Goal: Transaction & Acquisition: Purchase product/service

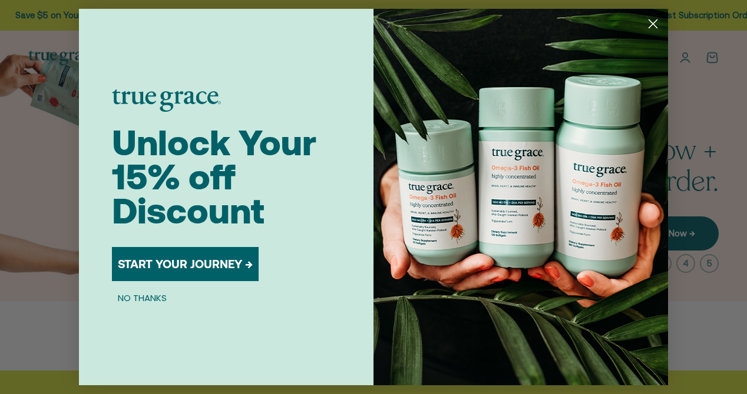
click at [654, 24] on circle "Close dialog" at bounding box center [652, 23] width 19 height 19
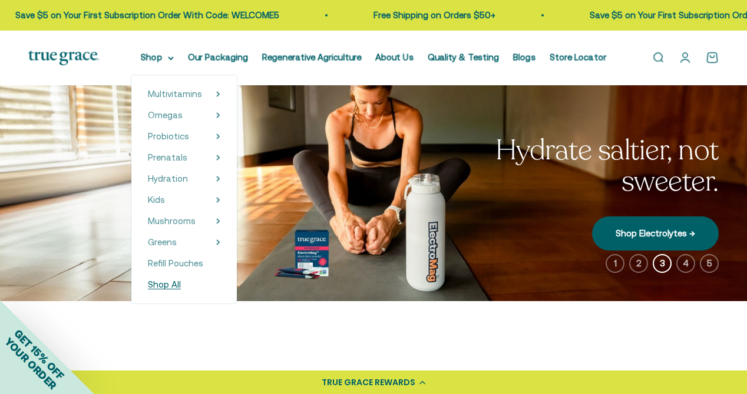
click at [179, 281] on span "Shop All" at bounding box center [164, 285] width 33 height 10
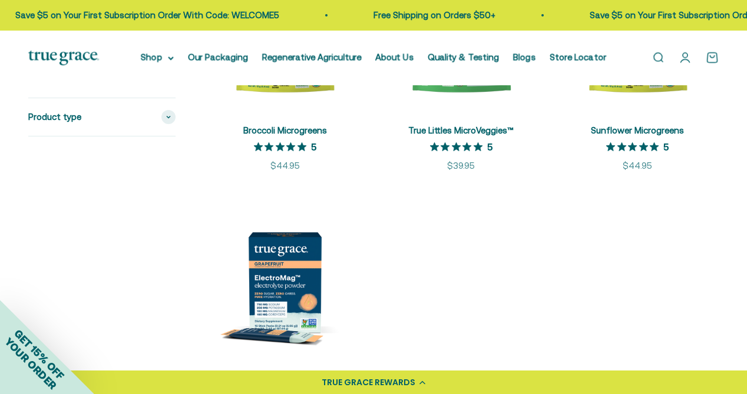
scroll to position [2061, 0]
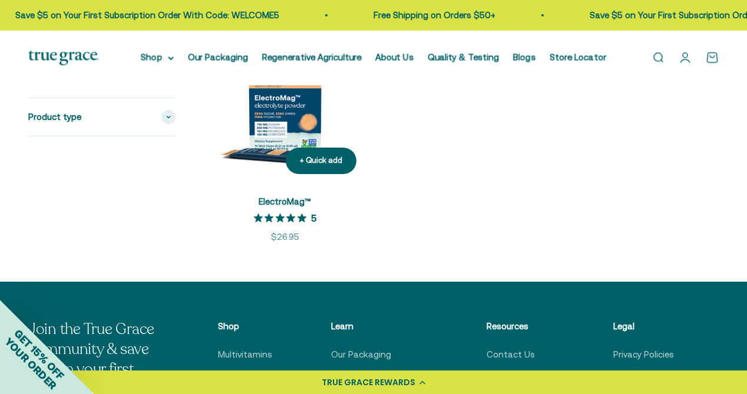
click at [273, 177] on img at bounding box center [285, 102] width 162 height 162
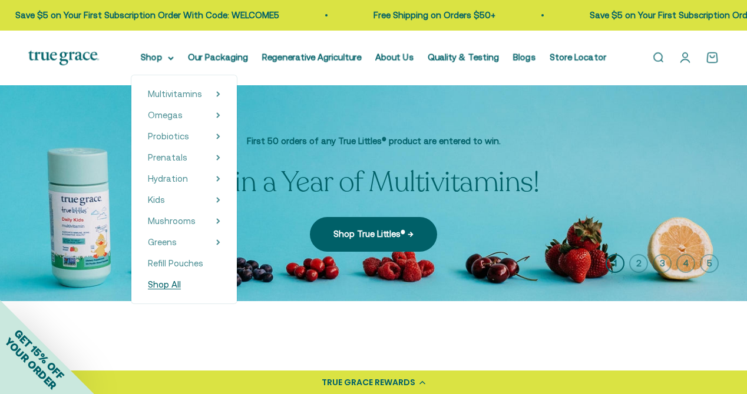
click at [173, 286] on span "Shop All" at bounding box center [164, 285] width 33 height 10
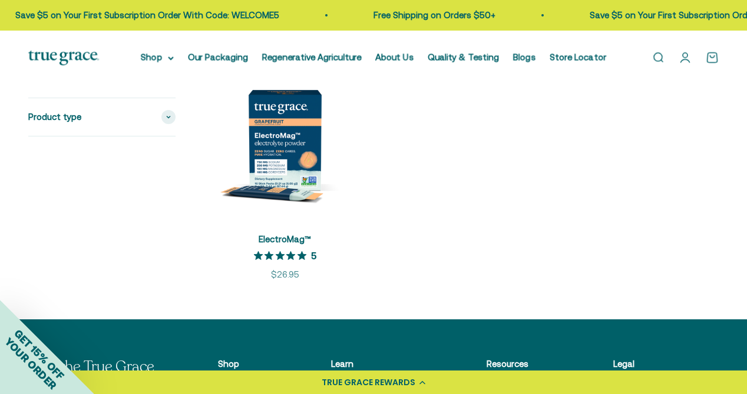
scroll to position [2061, 0]
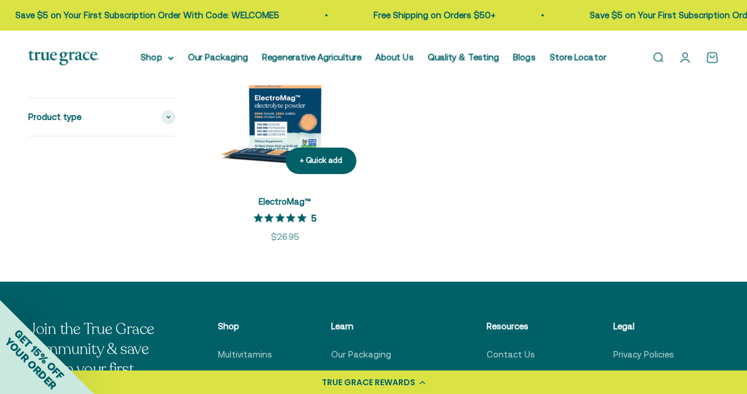
click at [273, 136] on img at bounding box center [285, 102] width 162 height 162
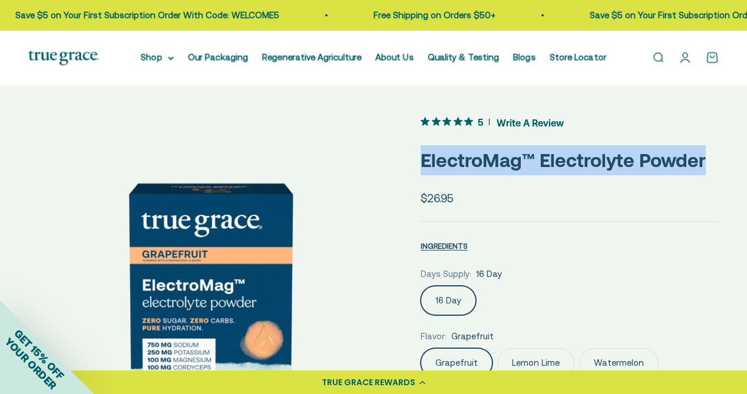
drag, startPoint x: 704, startPoint y: 166, endPoint x: 411, endPoint y: 173, distance: 293.3
copy p "ElectroMag™ Electrolyte Powder"
